Goal: Find specific page/section: Find specific page/section

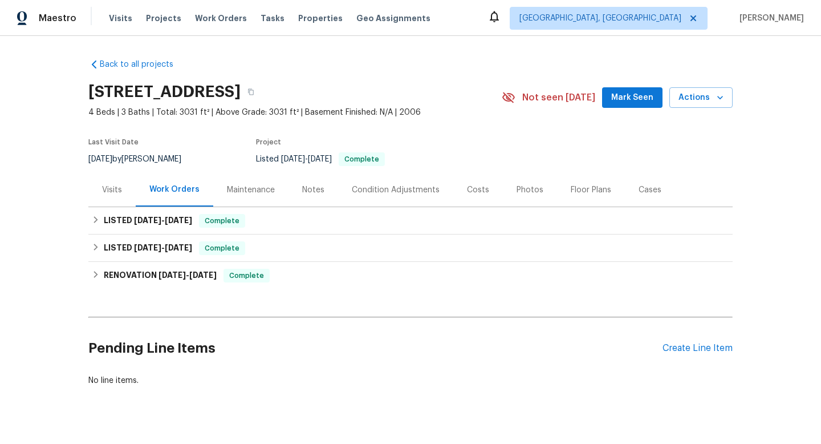
click at [309, 190] on div "Notes" at bounding box center [313, 189] width 22 height 11
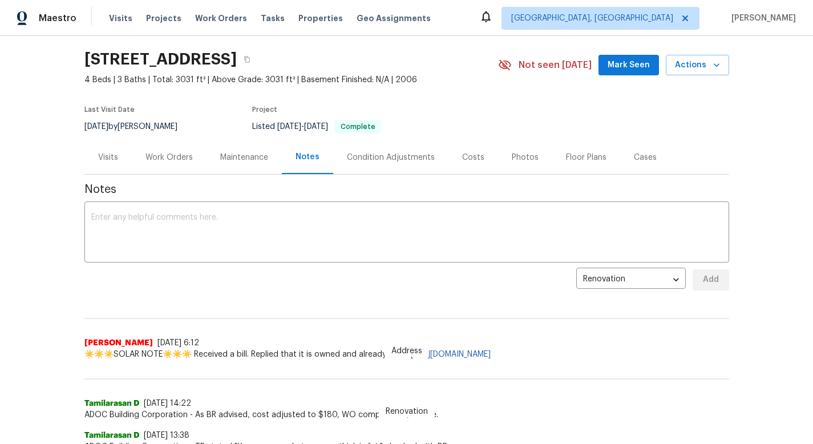
scroll to position [34, 0]
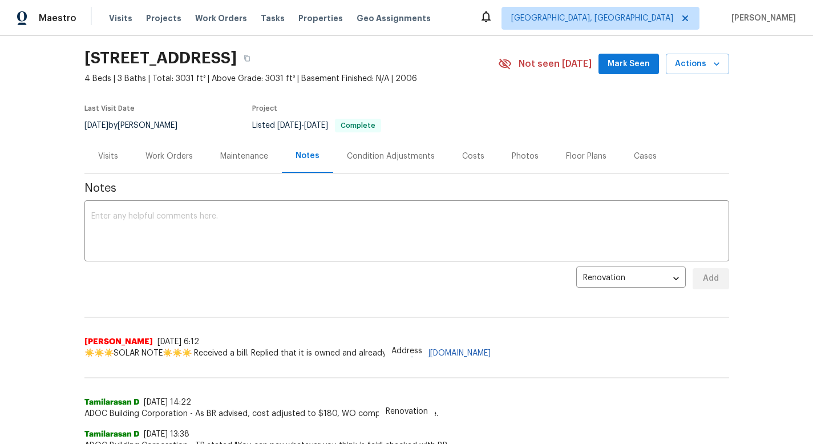
click at [107, 166] on div "Visits" at bounding box center [107, 156] width 47 height 34
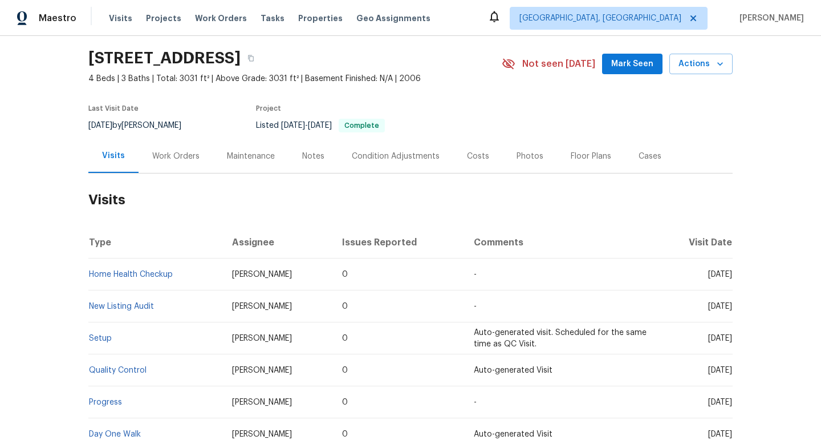
click at [316, 149] on div "Notes" at bounding box center [314, 156] width 50 height 34
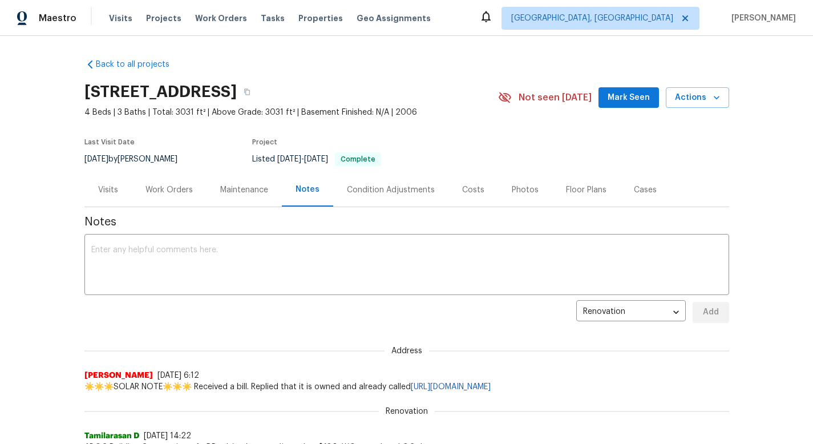
click at [103, 191] on div "Visits" at bounding box center [108, 189] width 20 height 11
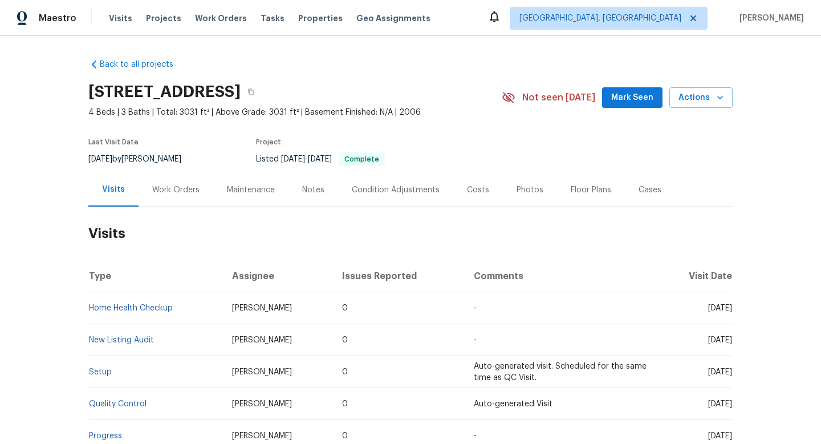
click at [243, 180] on div "Maintenance" at bounding box center [250, 190] width 75 height 34
